Goal: Transaction & Acquisition: Subscribe to service/newsletter

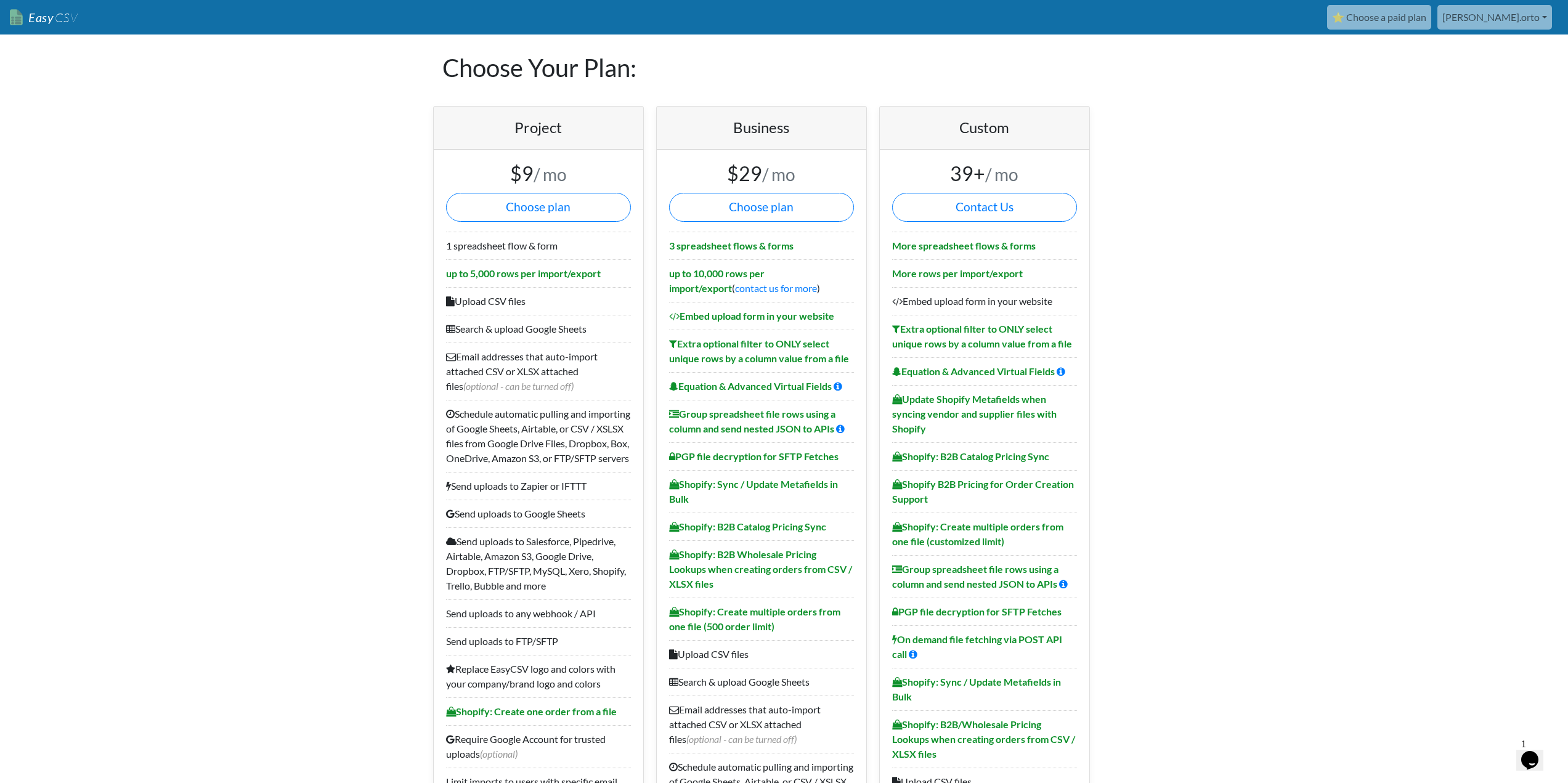
click at [997, 178] on small "/ mo" at bounding box center [1002, 174] width 33 height 21
click at [747, 244] on b "3 spreadsheet flows & forms" at bounding box center [732, 245] width 125 height 12
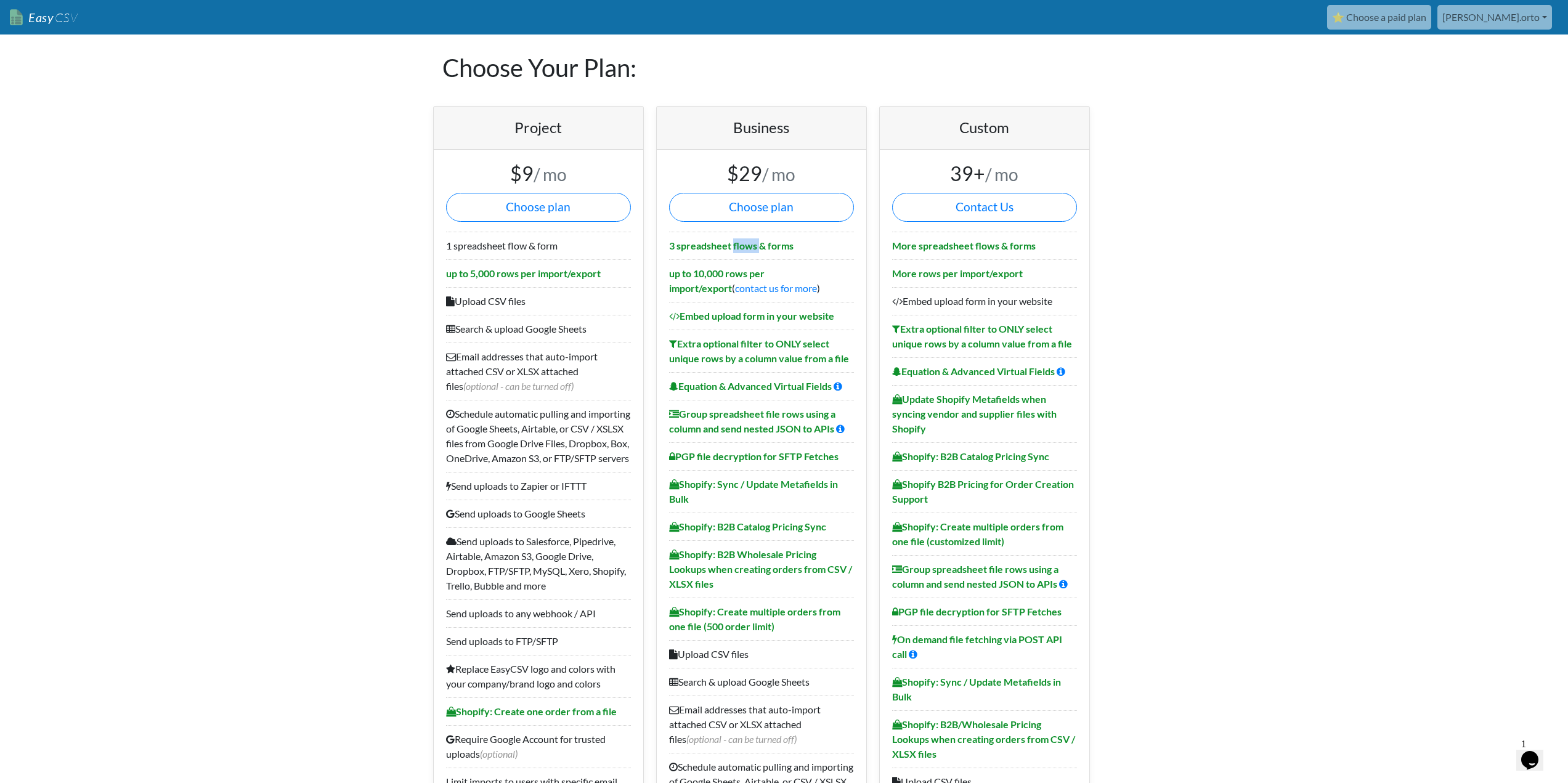
click at [747, 244] on b "3 spreadsheet flows & forms" at bounding box center [732, 245] width 125 height 12
click at [731, 268] on b "up to 10,000 rows per import/export" at bounding box center [717, 281] width 96 height 26
click at [749, 273] on b "up to 10,000 rows per import/export" at bounding box center [717, 281] width 96 height 26
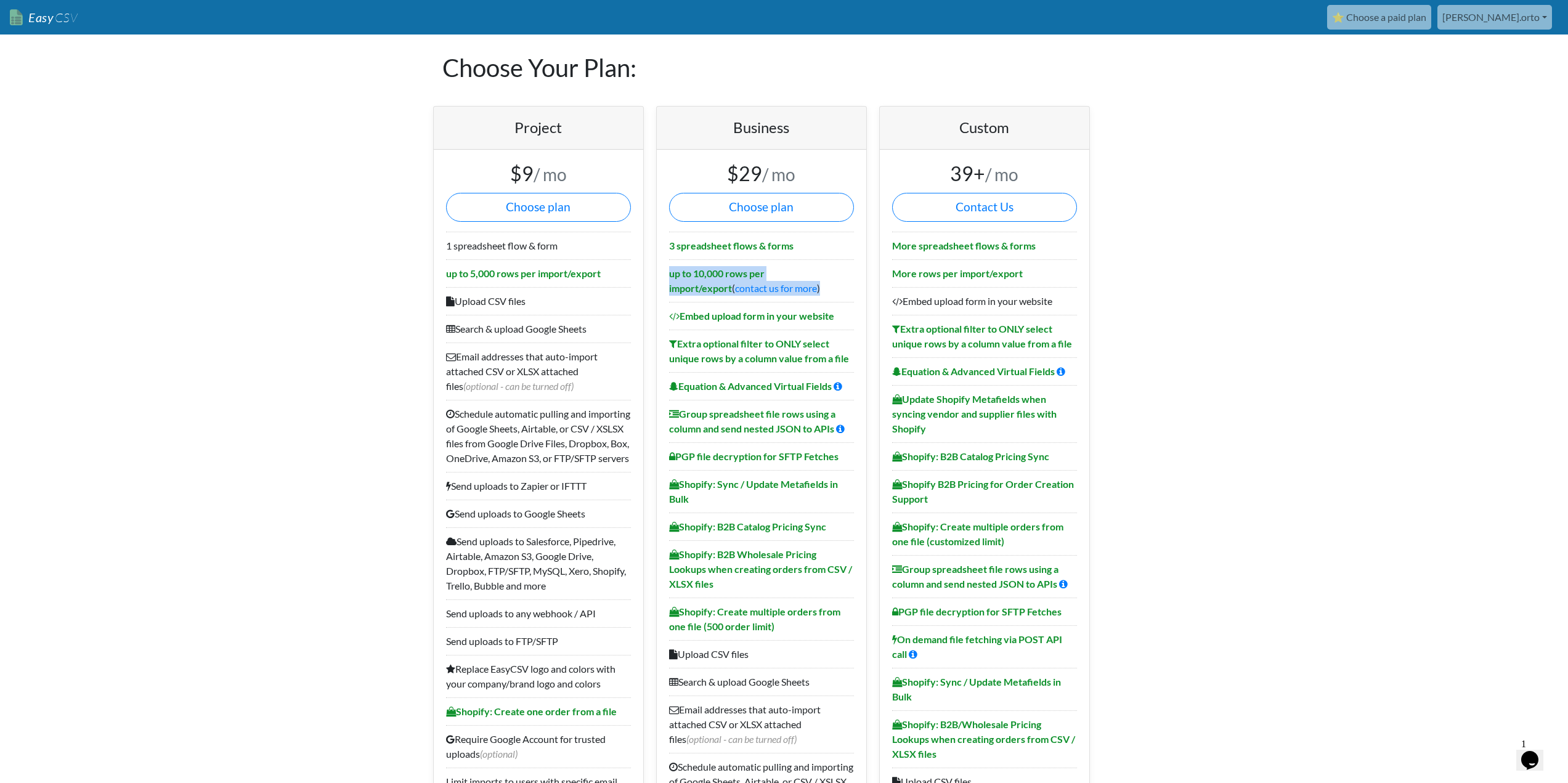
click at [749, 273] on b "up to 10,000 rows per import/export" at bounding box center [717, 281] width 96 height 26
click at [750, 240] on b "3 spreadsheet flows & forms" at bounding box center [732, 245] width 125 height 12
drag, startPoint x: 569, startPoint y: 563, endPoint x: 504, endPoint y: 105, distance: 462.6
